Goal: Information Seeking & Learning: Learn about a topic

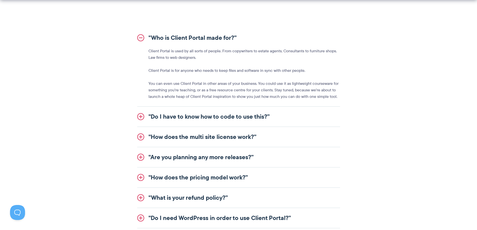
scroll to position [576, 0]
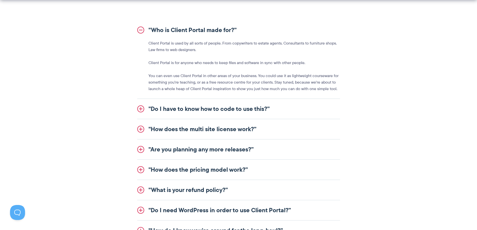
click at [209, 109] on link ""Do I have to know how to code to use this?”" at bounding box center [238, 109] width 203 height 20
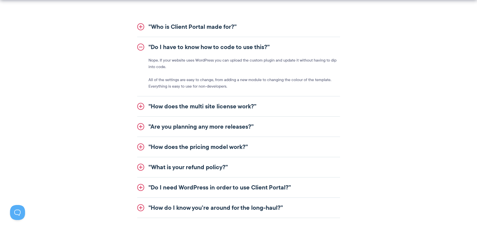
scroll to position [601, 0]
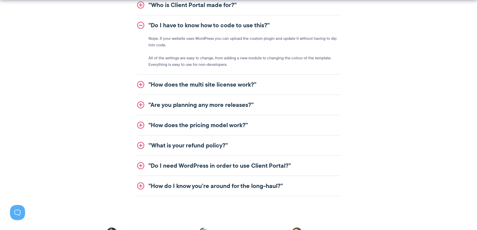
click at [244, 168] on link ""Do I need WordPress in order to use Client Portal?”" at bounding box center [238, 166] width 203 height 20
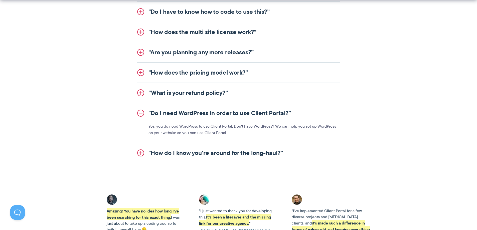
scroll to position [626, 0]
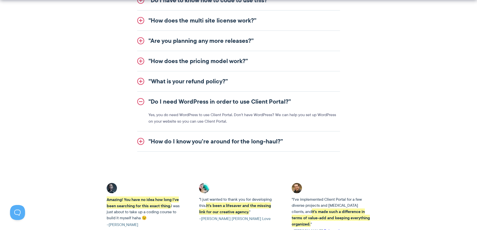
click at [242, 147] on link ""How do I know you’re around for the long-haul?”" at bounding box center [238, 141] width 203 height 20
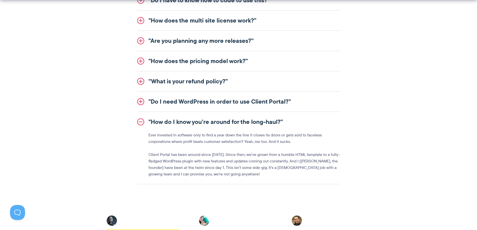
click at [230, 127] on link ""How do I know you’re around for the long-haul?”" at bounding box center [238, 122] width 203 height 20
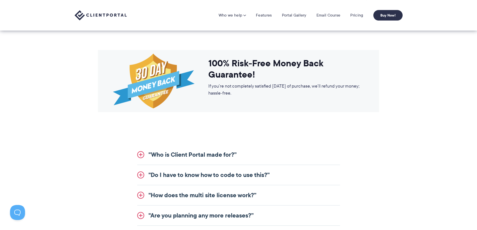
scroll to position [450, 0]
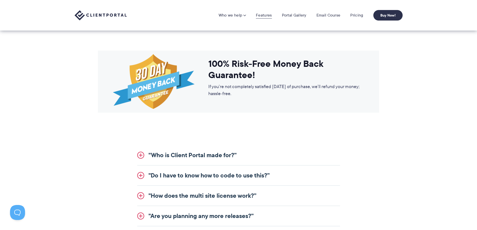
click at [268, 15] on link "Features" at bounding box center [264, 15] width 16 height 5
